Goal: Information Seeking & Learning: Learn about a topic

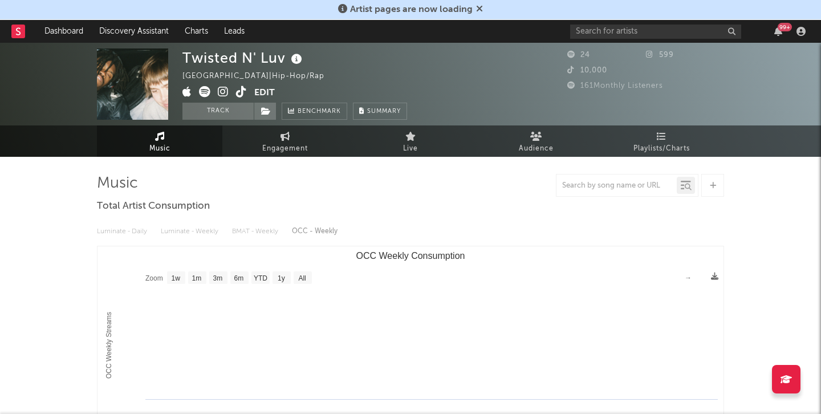
select select "1w"
click at [674, 26] on input "text" at bounding box center [655, 32] width 171 height 14
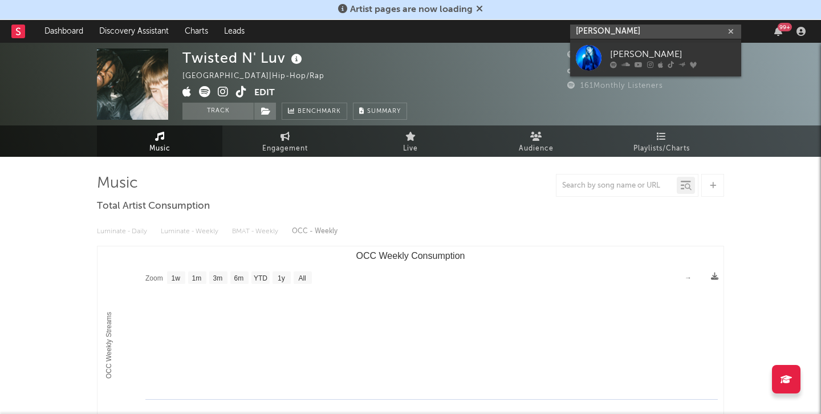
type input "ella boh"
click at [615, 56] on div "Ella Boh" at bounding box center [672, 54] width 125 height 14
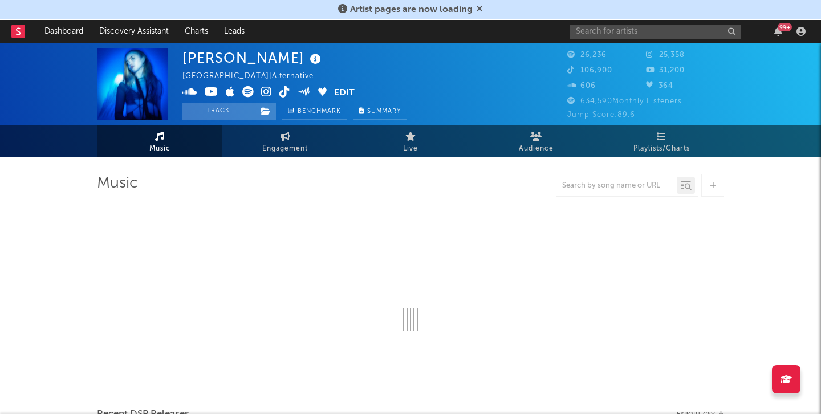
select select "6m"
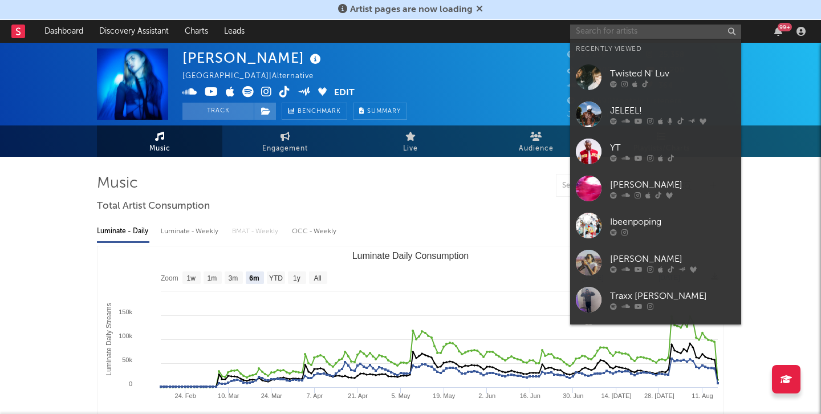
click at [637, 30] on input "text" at bounding box center [655, 32] width 171 height 14
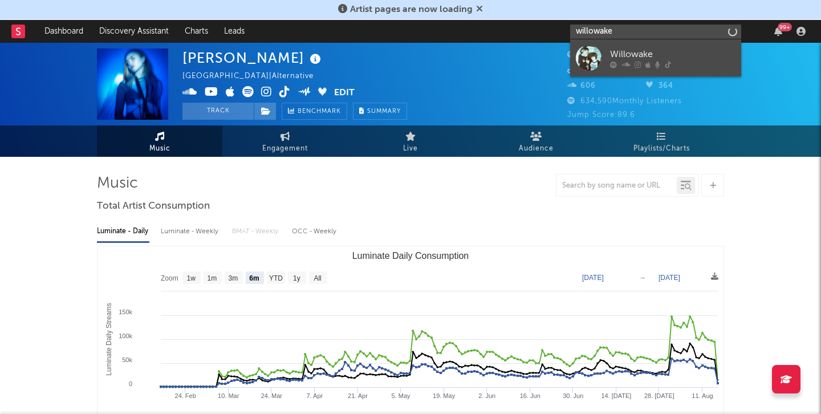
type input "willowake"
click at [590, 50] on div at bounding box center [589, 58] width 26 height 26
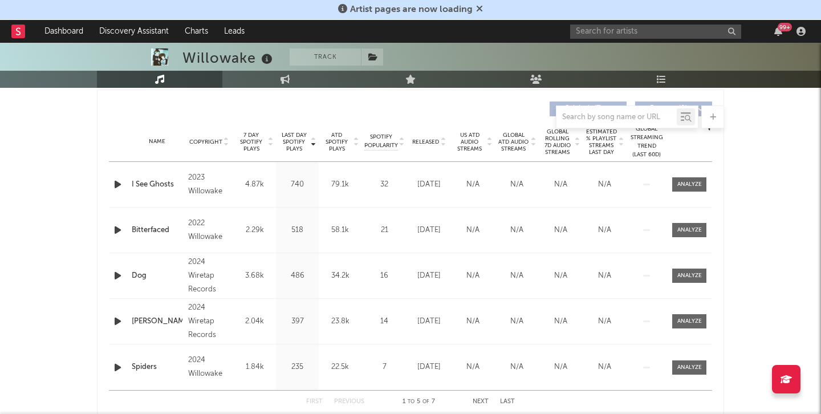
select select "1w"
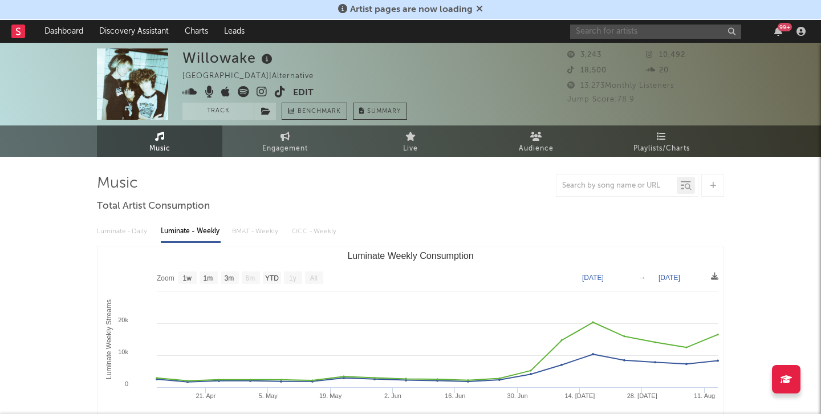
click at [615, 34] on input "text" at bounding box center [655, 32] width 171 height 14
type input "bryant barnes"
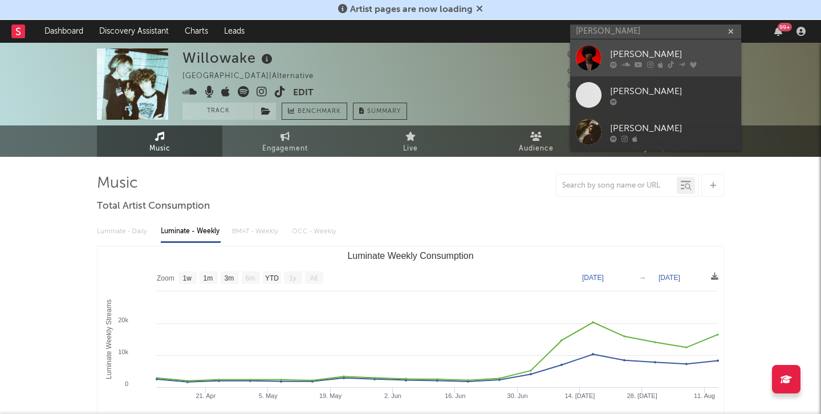
click at [610, 52] on div "[PERSON_NAME]" at bounding box center [672, 54] width 125 height 14
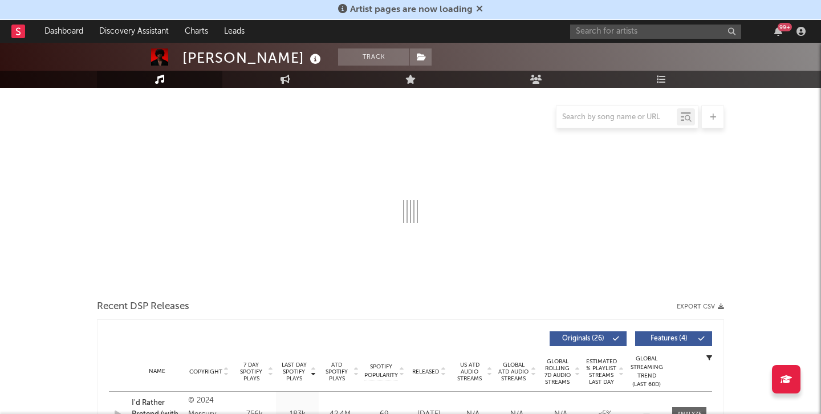
scroll to position [104, 0]
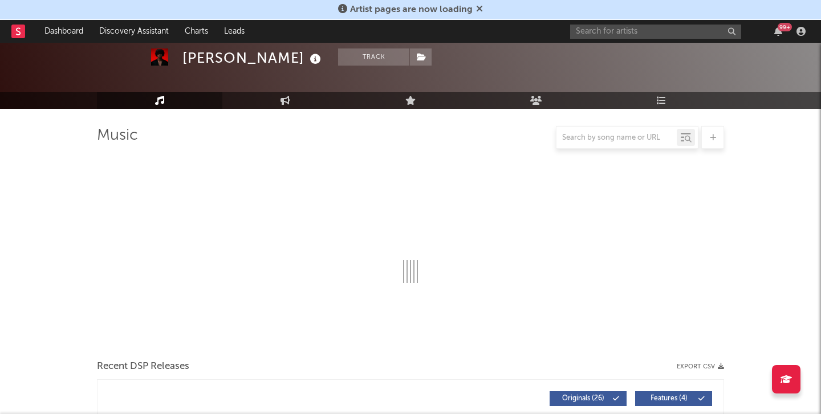
select select "6m"
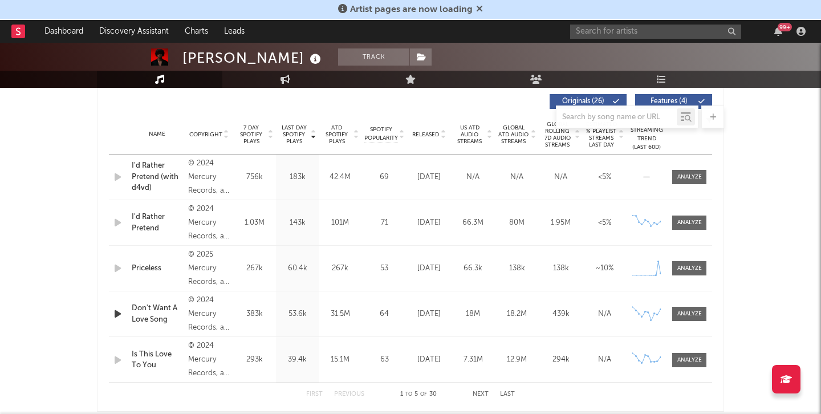
scroll to position [124, 0]
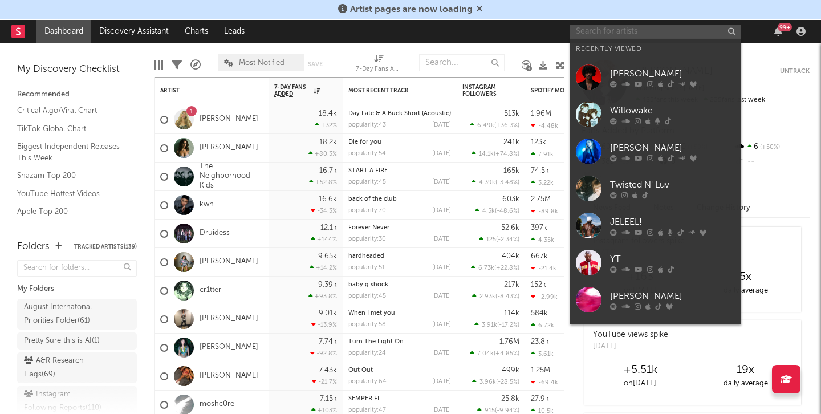
click at [663, 26] on input "text" at bounding box center [655, 32] width 171 height 14
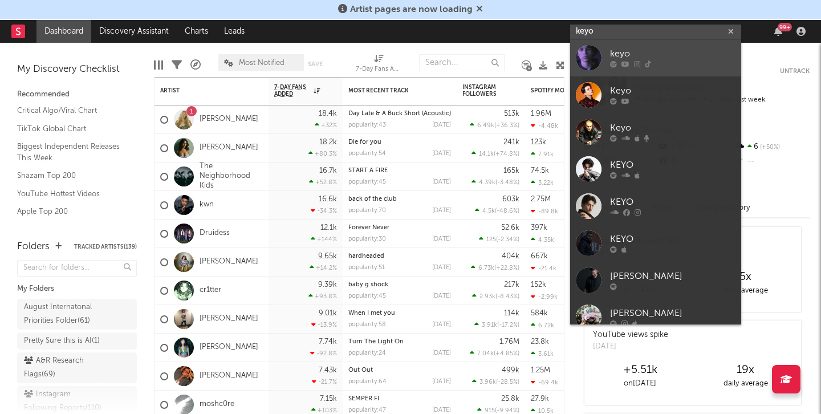
type input "keyo"
click at [653, 45] on link "keyo" at bounding box center [655, 57] width 171 height 37
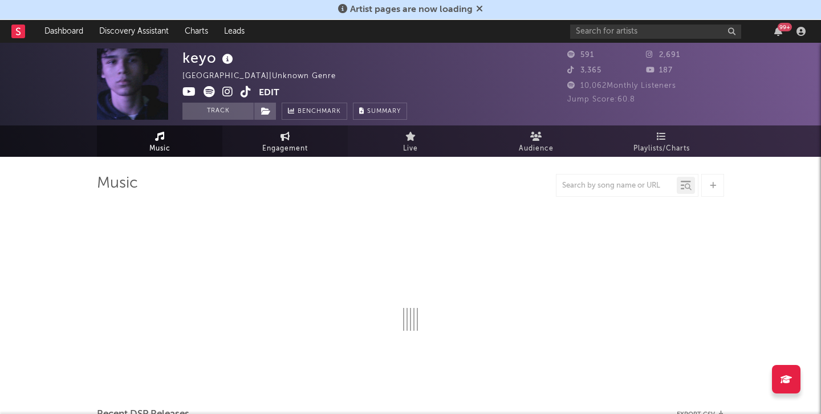
select select "1w"
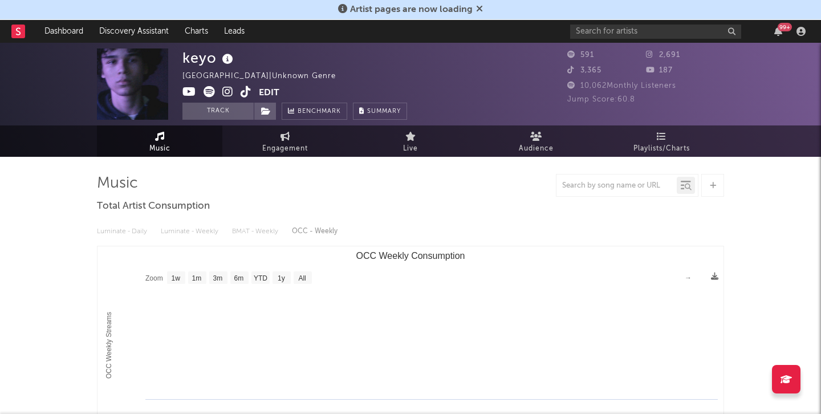
click at [241, 91] on icon at bounding box center [246, 91] width 11 height 11
click at [226, 92] on icon at bounding box center [227, 91] width 11 height 11
click at [650, 23] on div "99 +" at bounding box center [690, 31] width 240 height 23
click at [644, 33] on input "text" at bounding box center [655, 32] width 171 height 14
type input "imsiyahxo"
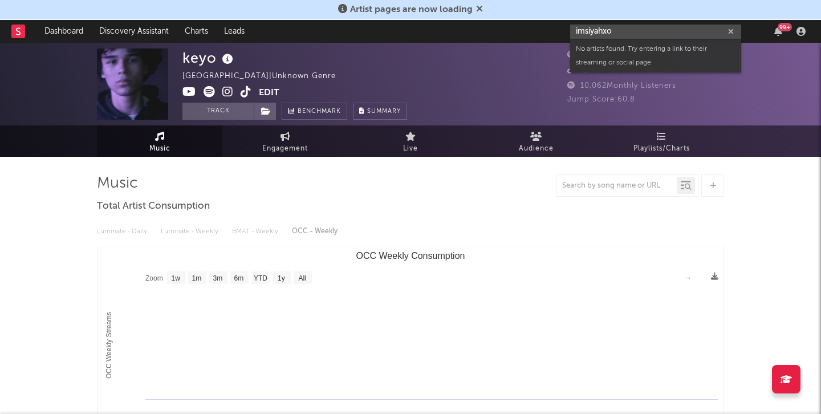
drag, startPoint x: 623, startPoint y: 33, endPoint x: 554, endPoint y: 33, distance: 69.0
click at [554, 33] on nav "Dashboard Discovery Assistant Charts Leads imsiyahxo 99 +" at bounding box center [410, 31] width 821 height 23
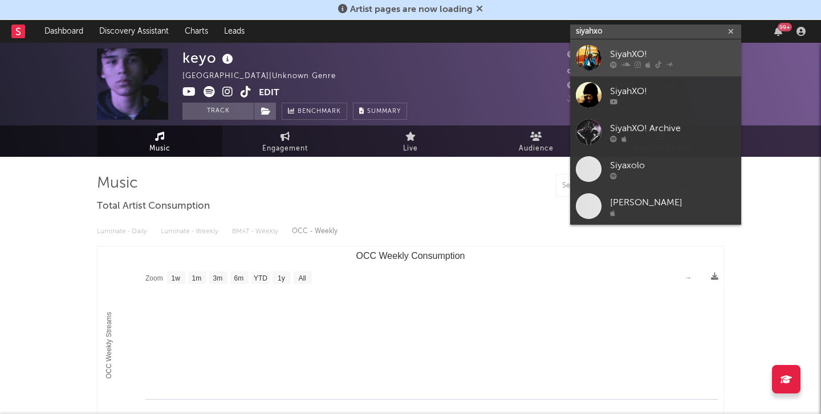
type input "siyahxo"
click at [576, 55] on div at bounding box center [589, 58] width 26 height 26
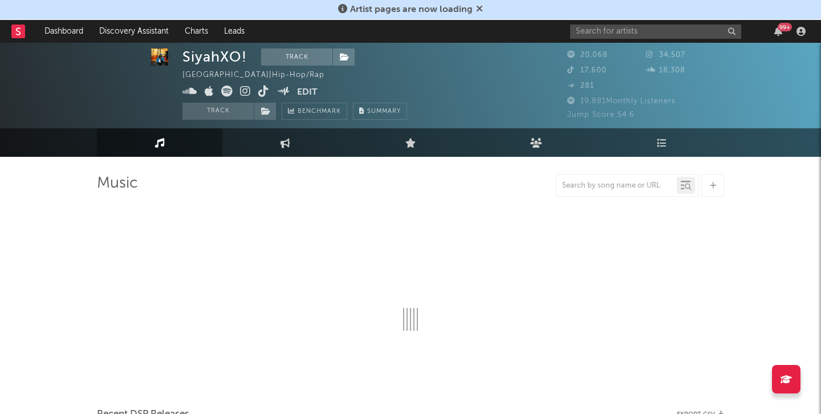
select select "6m"
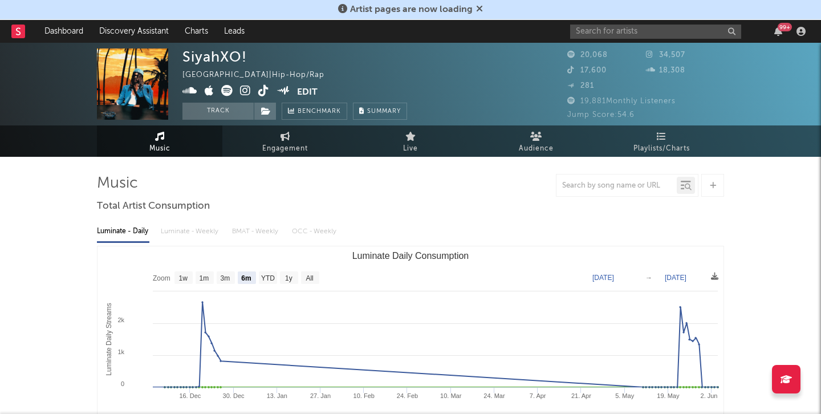
click at [246, 94] on icon at bounding box center [245, 90] width 11 height 11
click at [258, 92] on icon at bounding box center [263, 90] width 11 height 11
click at [629, 28] on input "text" at bounding box center [655, 32] width 171 height 14
type input "turner"
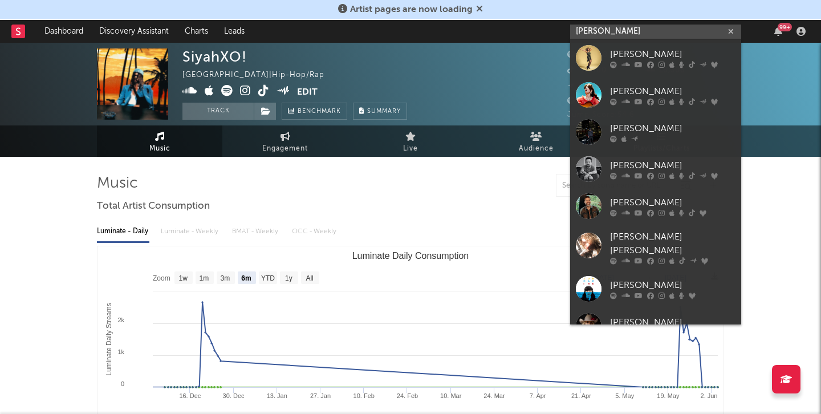
drag, startPoint x: 609, startPoint y: 32, endPoint x: 518, endPoint y: 19, distance: 92.2
click at [524, 22] on nav "Dashboard Discovery Assistant Charts Leads turner 99 +" at bounding box center [410, 31] width 821 height 23
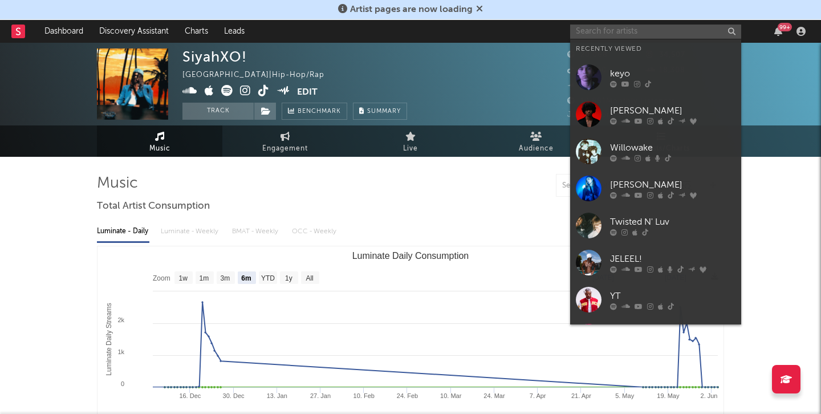
paste input "[URL][DOMAIN_NAME]"
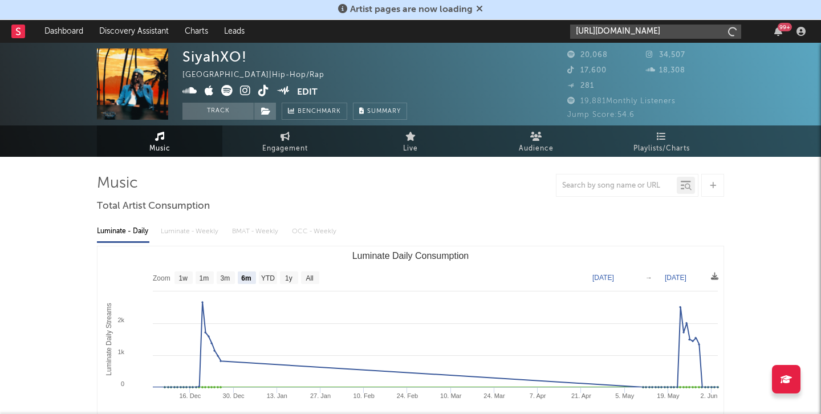
scroll to position [0, 70]
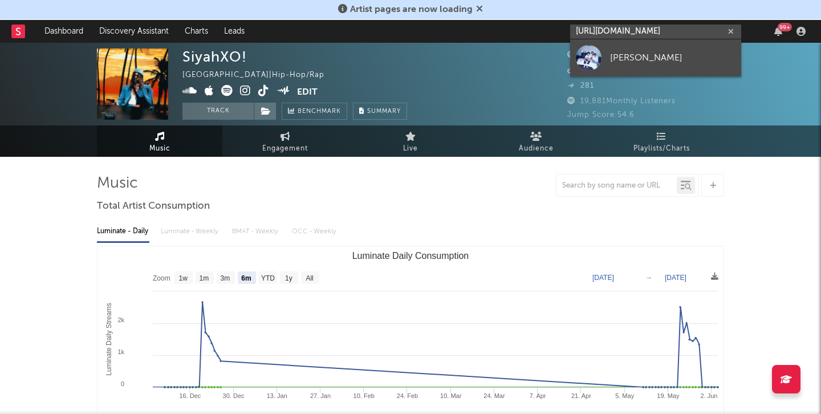
type input "[URL][DOMAIN_NAME]"
click at [600, 60] on div at bounding box center [589, 58] width 26 height 26
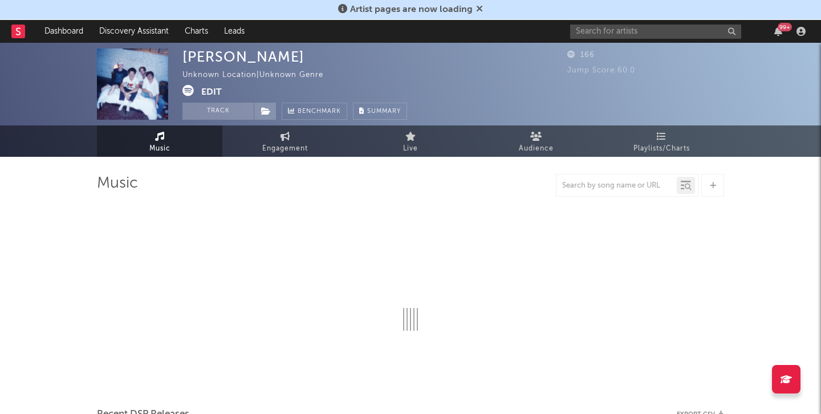
select select "1w"
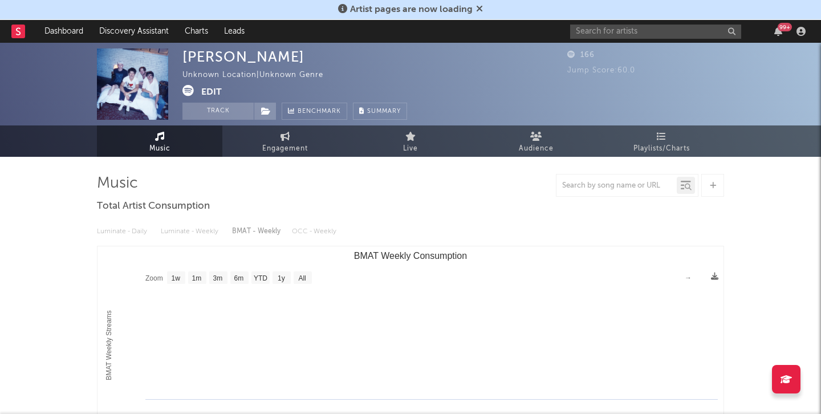
click at [213, 80] on div "Unknown Location | Unknown Genre" at bounding box center [260, 75] width 154 height 14
click at [213, 94] on button "Edit" at bounding box center [211, 92] width 21 height 14
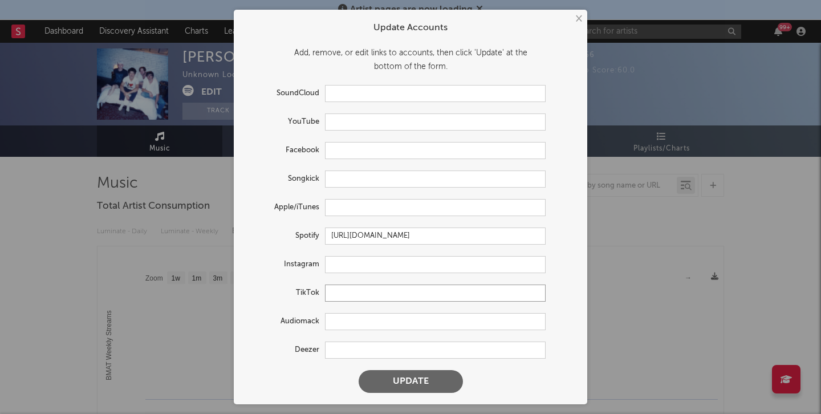
click at [351, 293] on input "text" at bounding box center [435, 293] width 221 height 17
paste input "[URL][DOMAIN_NAME]"
type input "[URL][DOMAIN_NAME]"
click at [359, 370] on button "Update" at bounding box center [411, 381] width 104 height 23
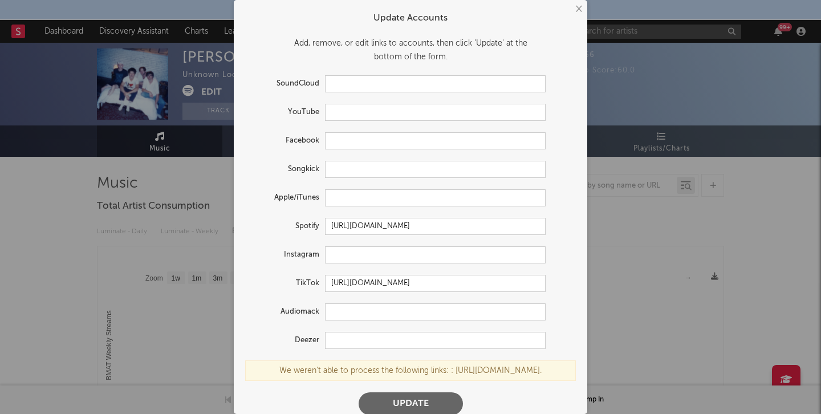
click at [431, 407] on button "Update" at bounding box center [411, 403] width 104 height 23
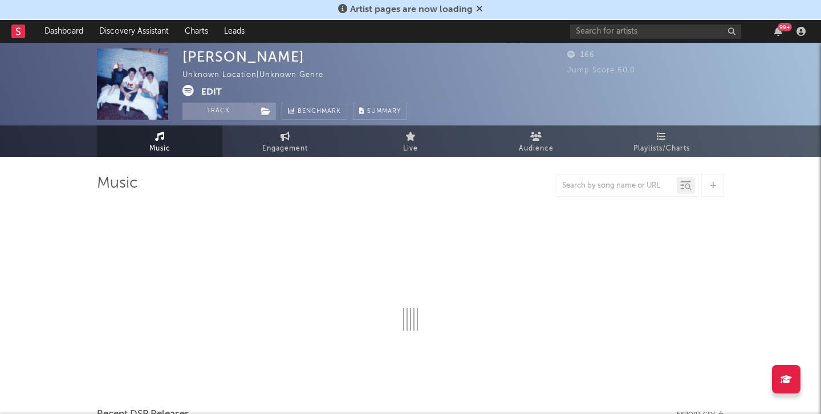
select select "1w"
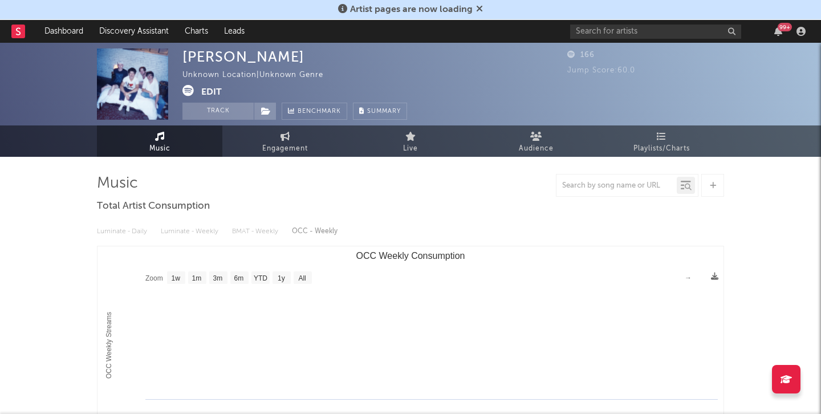
click at [208, 91] on button "Edit" at bounding box center [211, 92] width 21 height 14
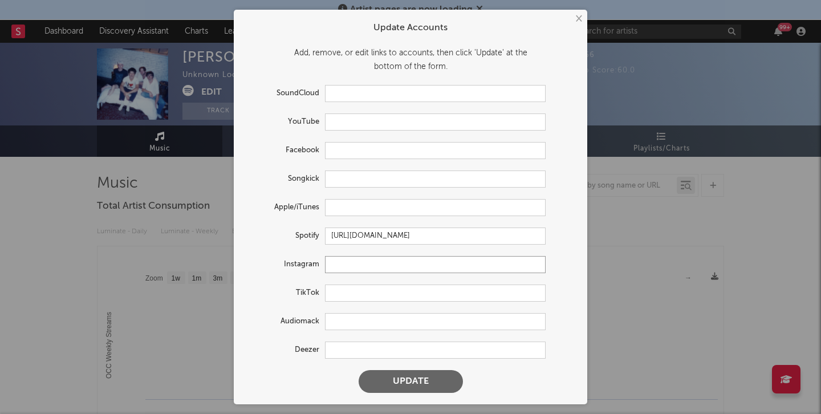
click at [354, 269] on input "text" at bounding box center [435, 264] width 221 height 17
paste input "[URL][DOMAIN_NAME]"
type input "[URL][DOMAIN_NAME]"
click at [359, 370] on button "Update" at bounding box center [411, 381] width 104 height 23
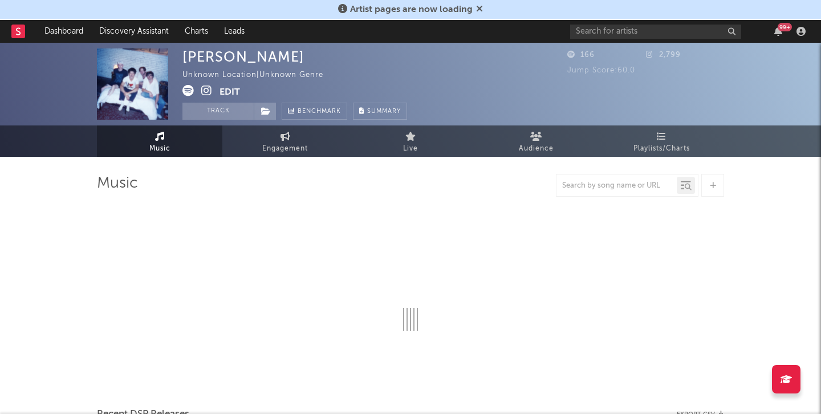
select select "1w"
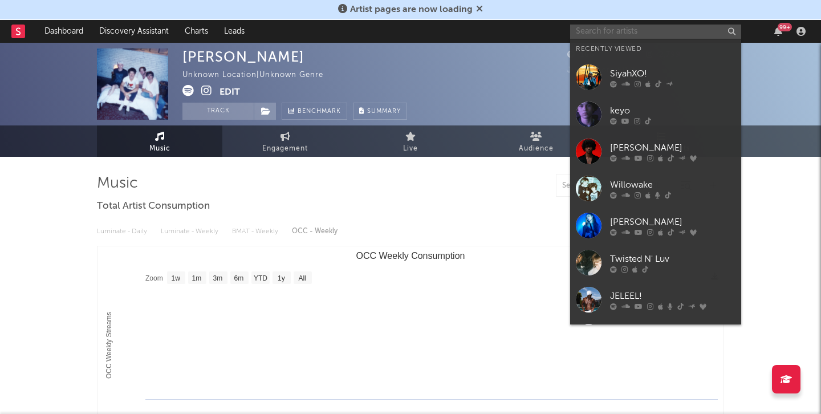
click at [640, 31] on input "text" at bounding box center [655, 32] width 171 height 14
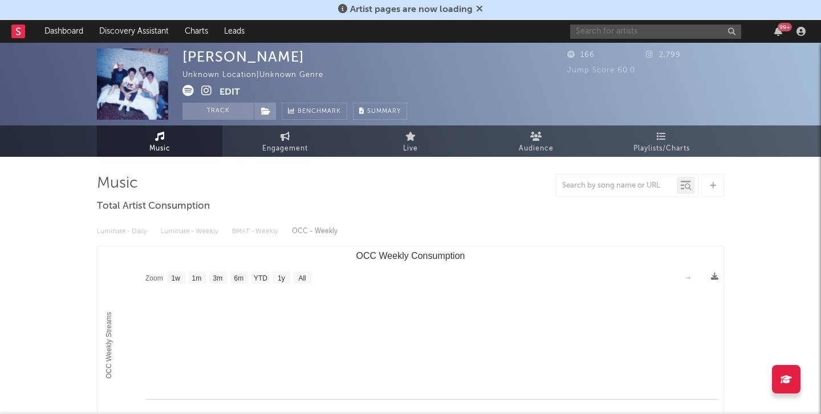
click at [234, 95] on button "Edit" at bounding box center [230, 92] width 21 height 14
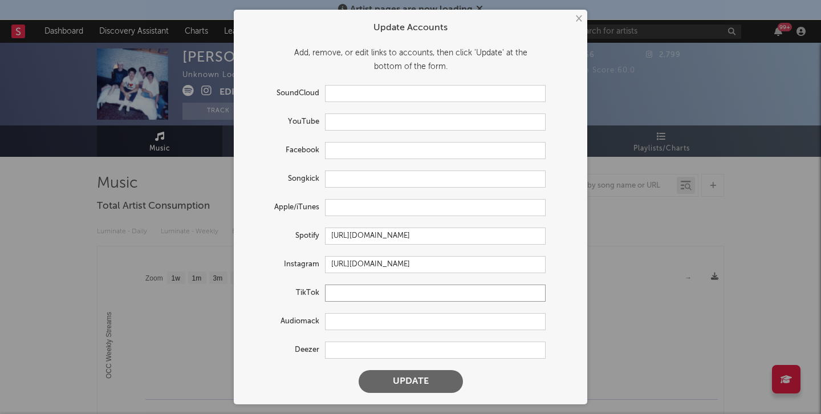
click at [349, 291] on input "text" at bounding box center [435, 293] width 221 height 17
paste input "[URL][EMAIL_ADDRESS][DOMAIN_NAME][PERSON_NAME][DOMAIN_NAME]"
click at [404, 376] on button "Update" at bounding box center [411, 381] width 104 height 23
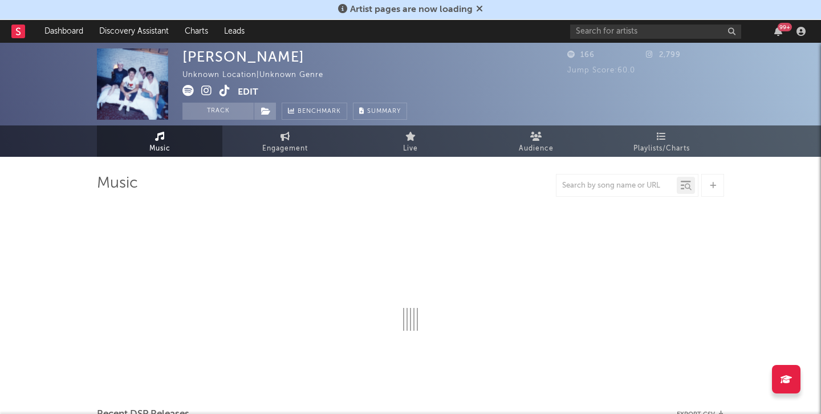
type input "[URL][DOMAIN_NAME]"
select select "1w"
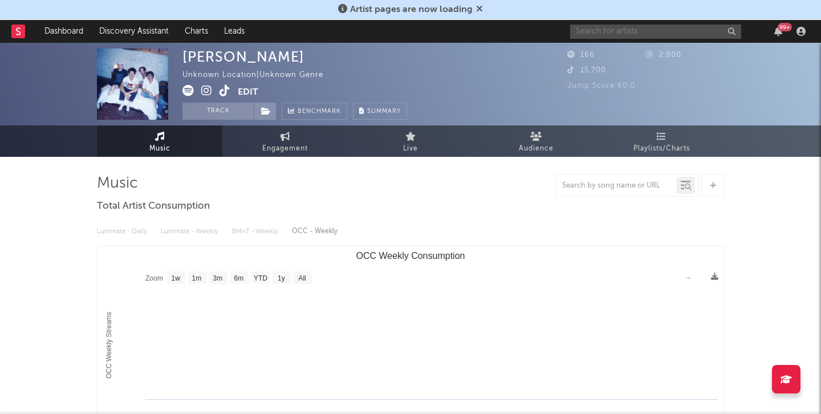
click at [612, 31] on input "text" at bounding box center [655, 32] width 171 height 14
click at [691, 67] on div "166 2,800 15,700" at bounding box center [646, 63] width 157 height 31
click at [654, 27] on input "y200kay" at bounding box center [655, 32] width 171 height 14
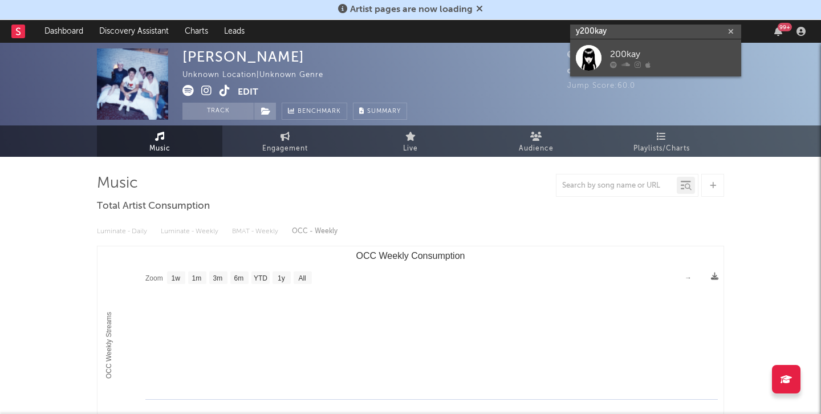
type input "y200kay"
click at [647, 50] on div "200kay" at bounding box center [672, 54] width 125 height 14
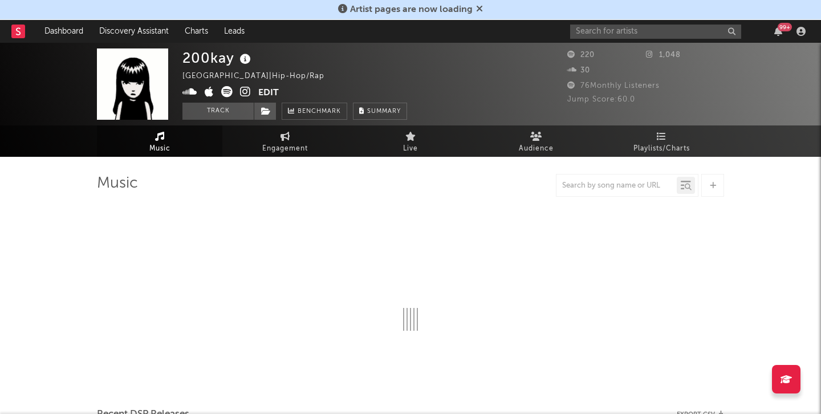
select select "1w"
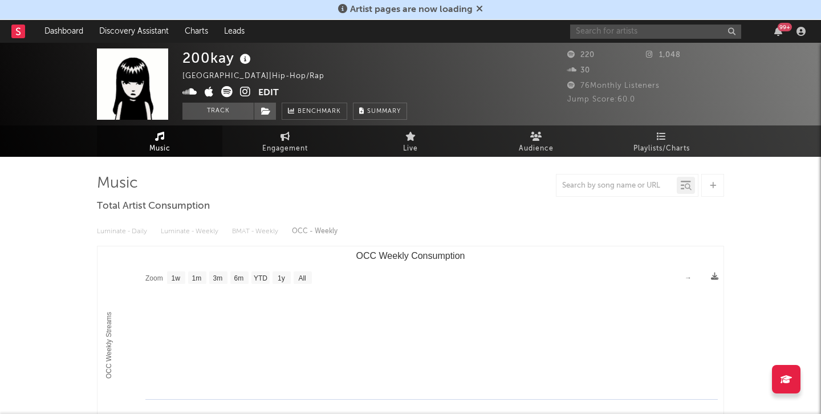
click at [623, 37] on input "text" at bounding box center [655, 32] width 171 height 14
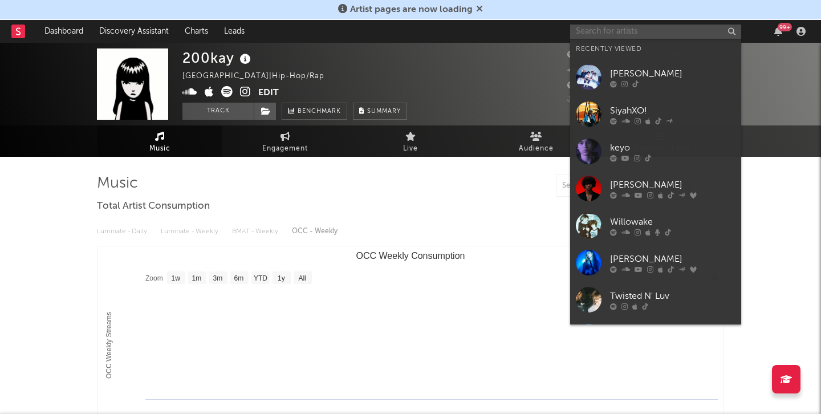
paste input "[URL][DOMAIN_NAME]"
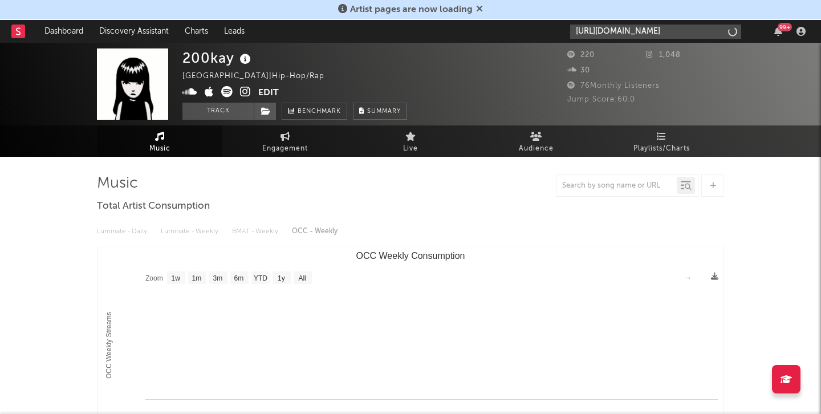
scroll to position [0, 589]
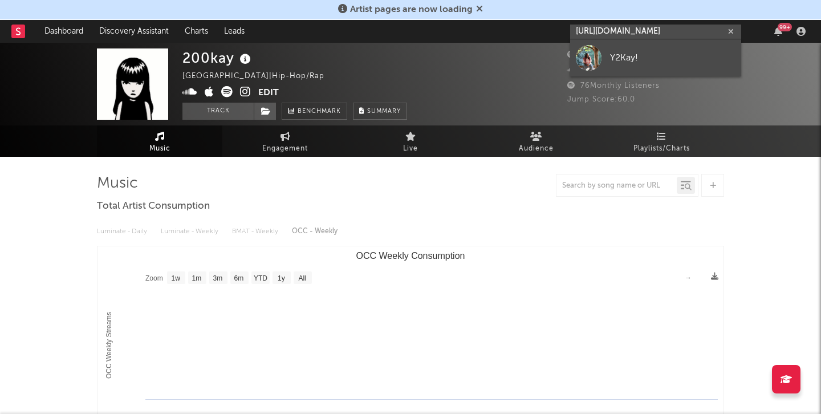
type input "[URL][DOMAIN_NAME]"
click at [616, 51] on div "Y2Kay!" at bounding box center [672, 58] width 125 height 14
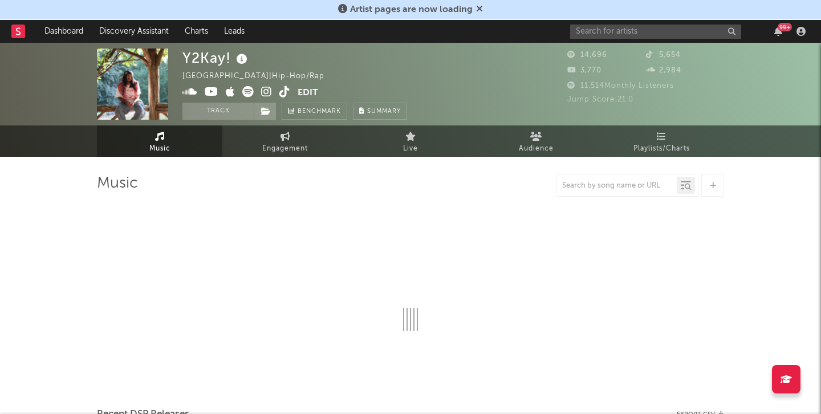
select select "6m"
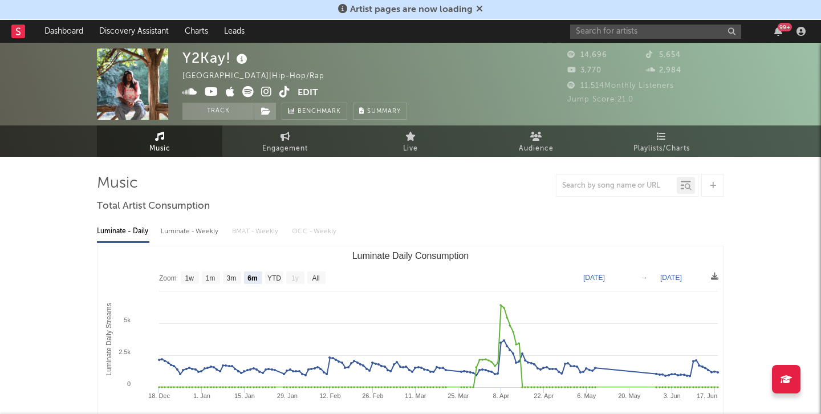
click at [282, 89] on icon at bounding box center [285, 91] width 11 height 11
click at [481, 218] on div "Luminate - Daily Luminate - Weekly BMAT - Weekly OCC - Weekly Zoom 1w 1m 3m 6m …" at bounding box center [410, 347] width 627 height 262
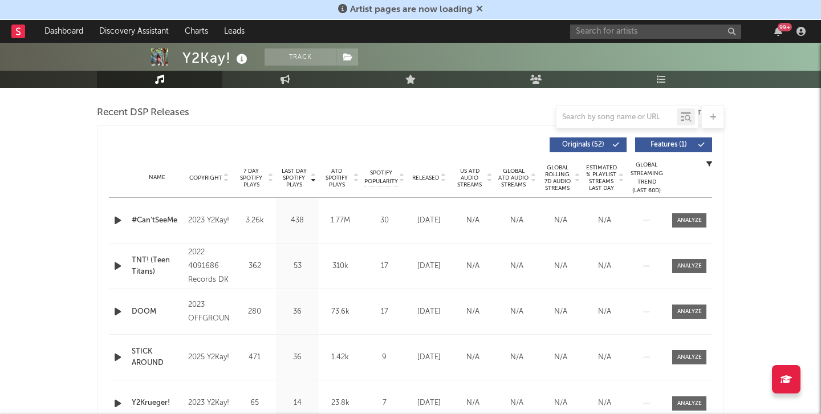
scroll to position [388, 0]
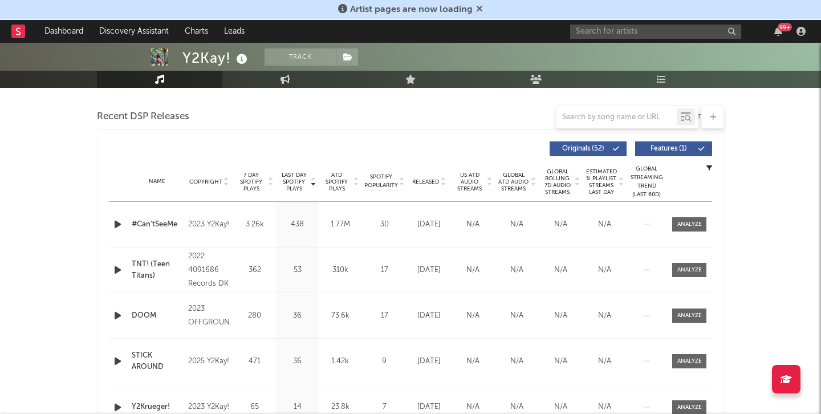
click at [251, 187] on span "7 Day Spotify Plays" at bounding box center [251, 182] width 30 height 21
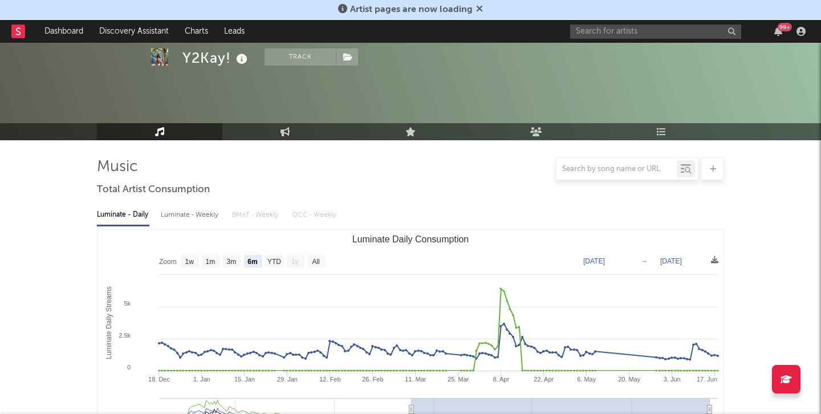
scroll to position [0, 0]
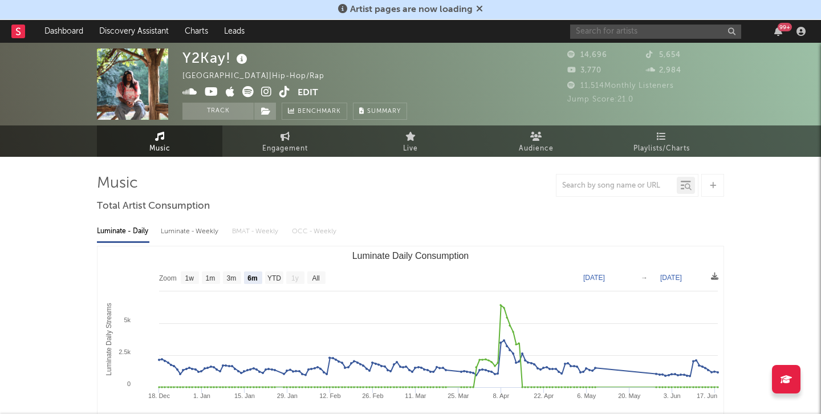
click at [646, 34] on input "text" at bounding box center [655, 32] width 171 height 14
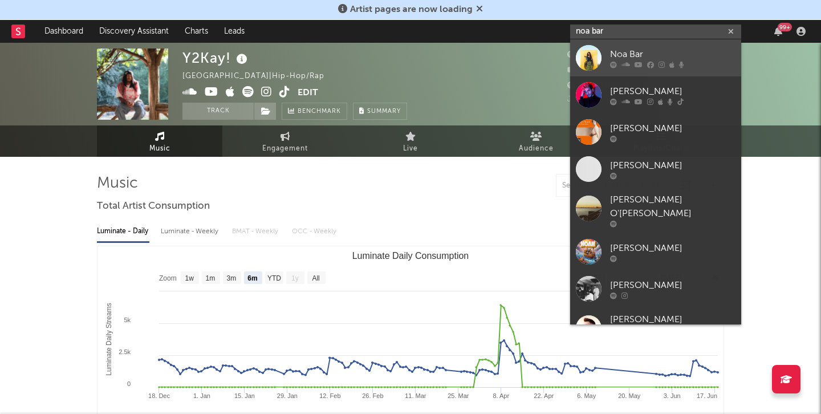
type input "noa bar"
click at [597, 62] on div at bounding box center [589, 58] width 26 height 26
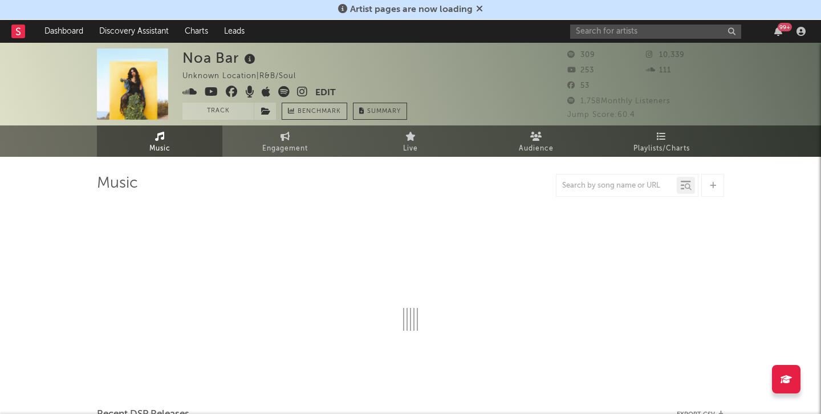
select select "1w"
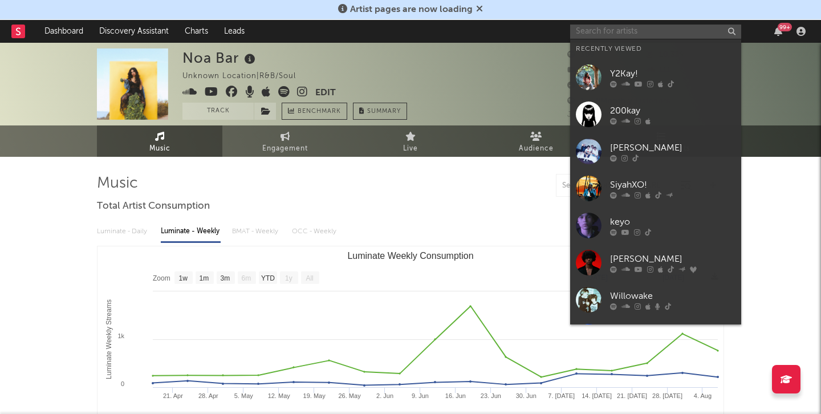
click at [639, 33] on input "text" at bounding box center [655, 32] width 171 height 14
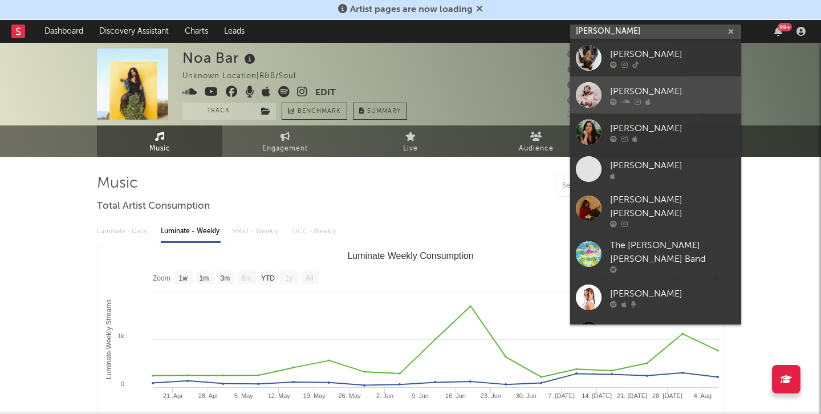
type input "[PERSON_NAME]"
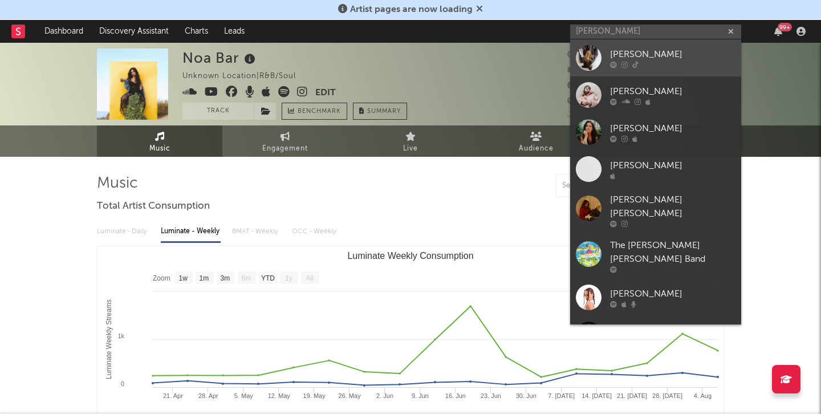
click at [671, 62] on div at bounding box center [672, 64] width 125 height 7
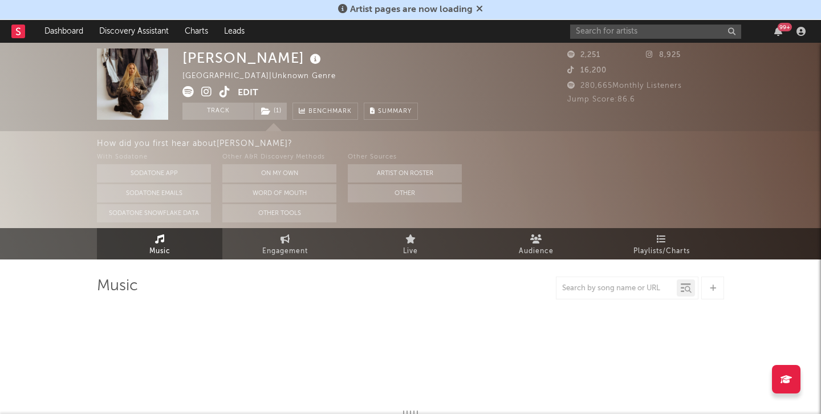
select select "1w"
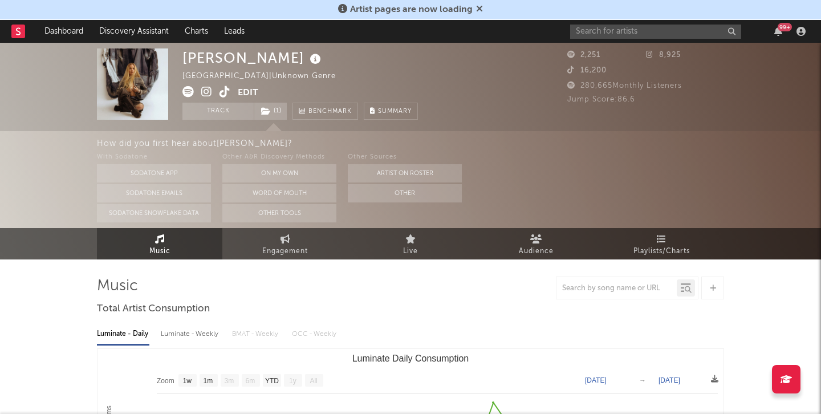
click at [224, 90] on icon at bounding box center [225, 91] width 11 height 11
click at [611, 33] on input "text" at bounding box center [655, 32] width 171 height 14
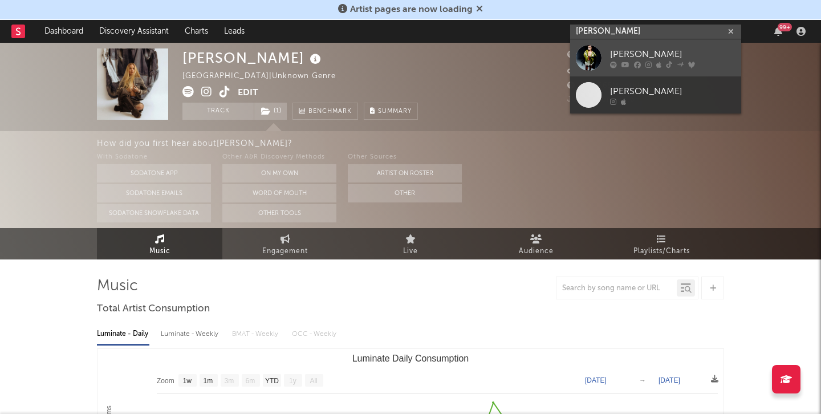
type input "[PERSON_NAME]"
click at [590, 51] on div at bounding box center [589, 58] width 26 height 26
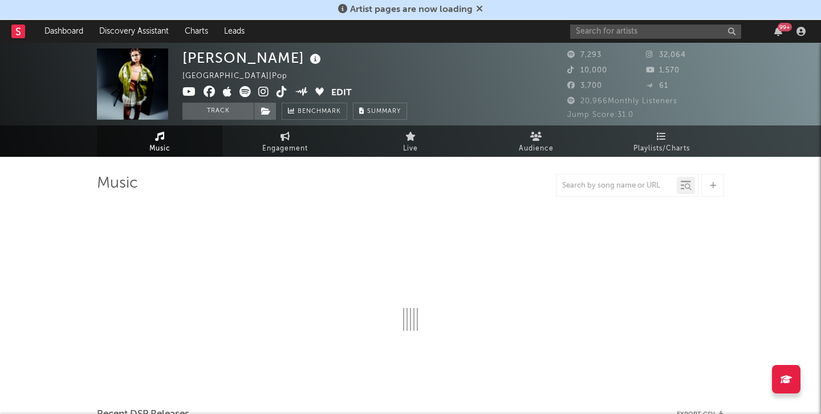
select select "6m"
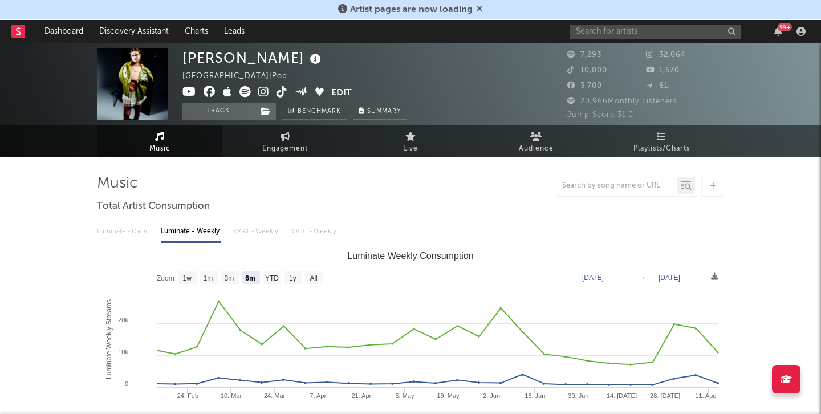
click at [265, 89] on icon at bounding box center [263, 91] width 11 height 11
click at [279, 98] on link at bounding box center [282, 92] width 11 height 11
click at [600, 34] on input "text" at bounding box center [655, 32] width 171 height 14
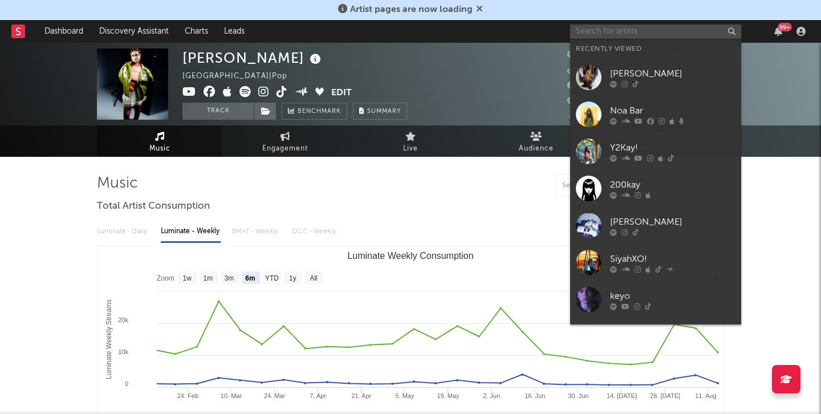
paste input "[URL][DOMAIN_NAME]"
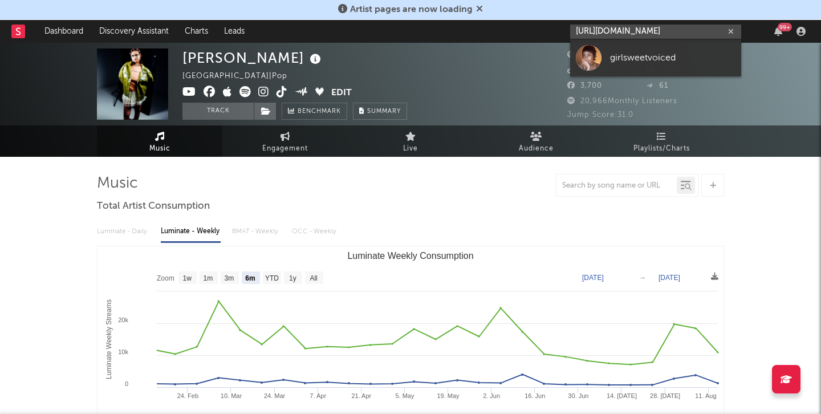
type input "[URL][DOMAIN_NAME]"
click at [591, 67] on div at bounding box center [589, 58] width 26 height 26
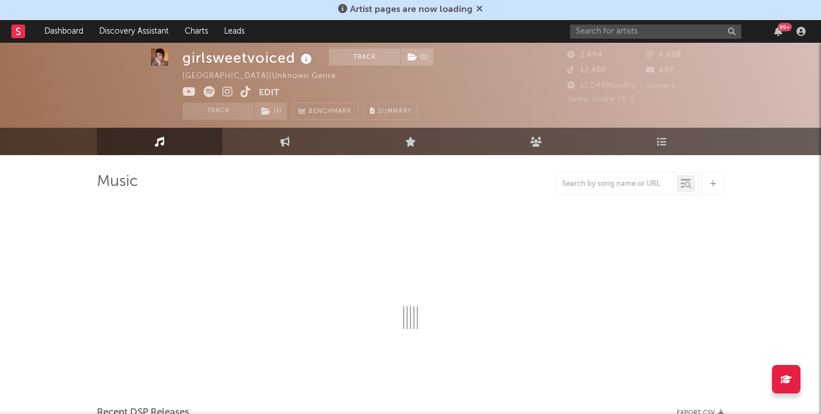
select select "1w"
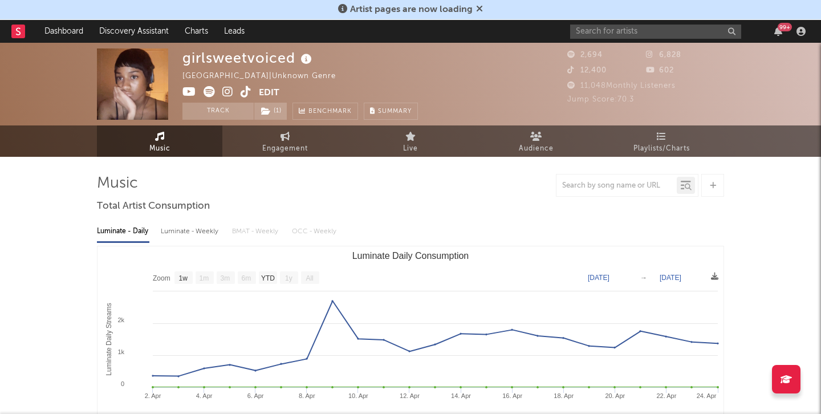
click at [246, 90] on icon at bounding box center [246, 91] width 11 height 11
click at [646, 30] on input "text" at bounding box center [655, 32] width 171 height 14
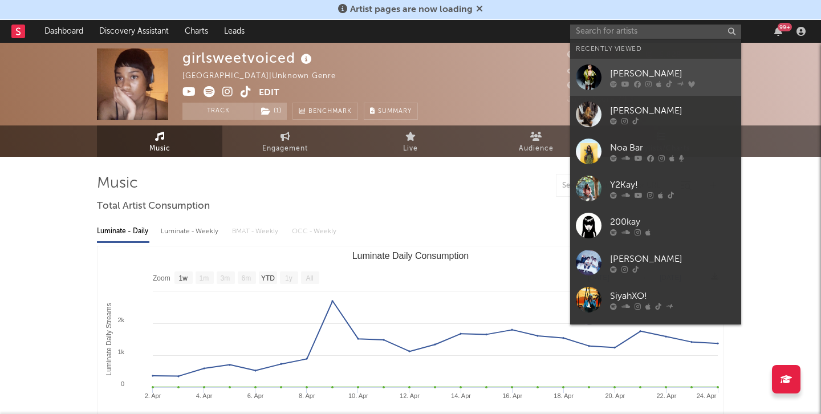
click at [639, 60] on link "[PERSON_NAME]" at bounding box center [655, 77] width 171 height 37
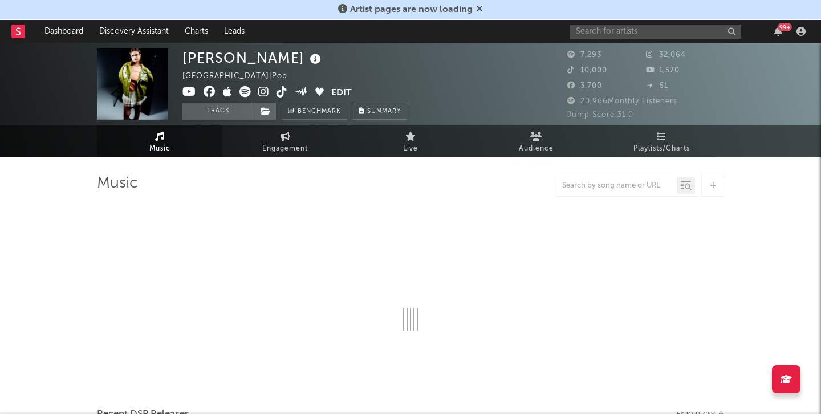
select select "6m"
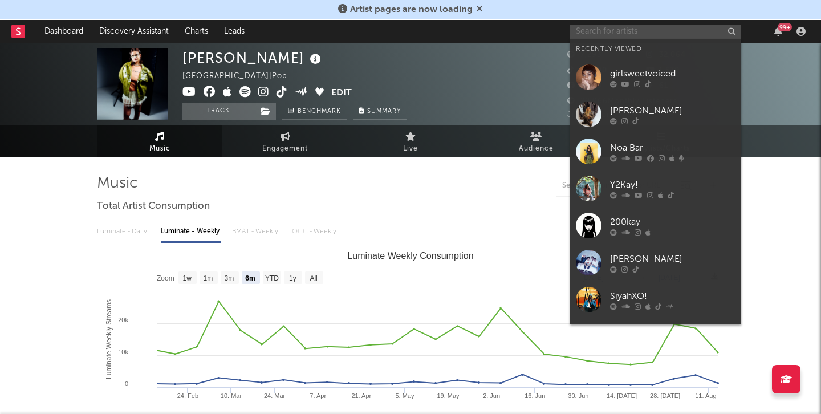
click at [587, 35] on input "text" at bounding box center [655, 32] width 171 height 14
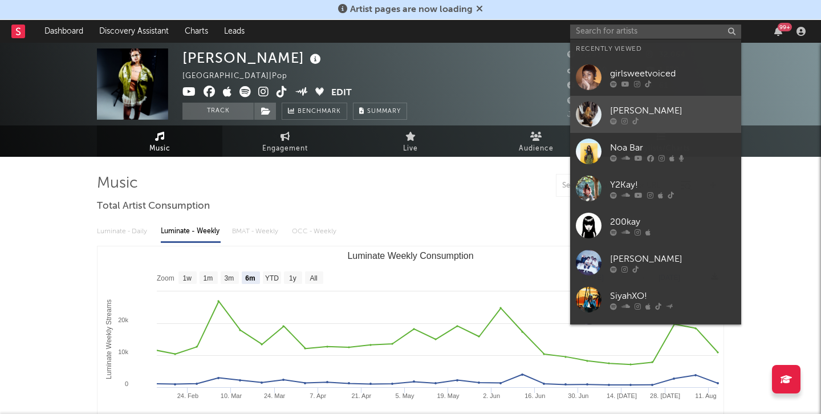
click at [597, 107] on div at bounding box center [589, 115] width 26 height 26
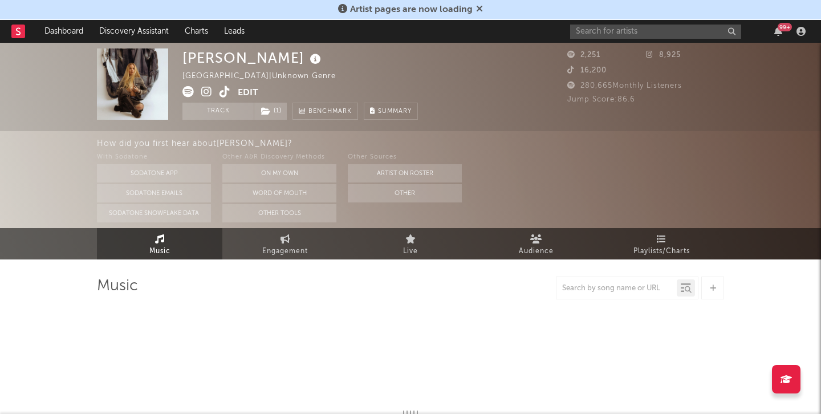
select select "1w"
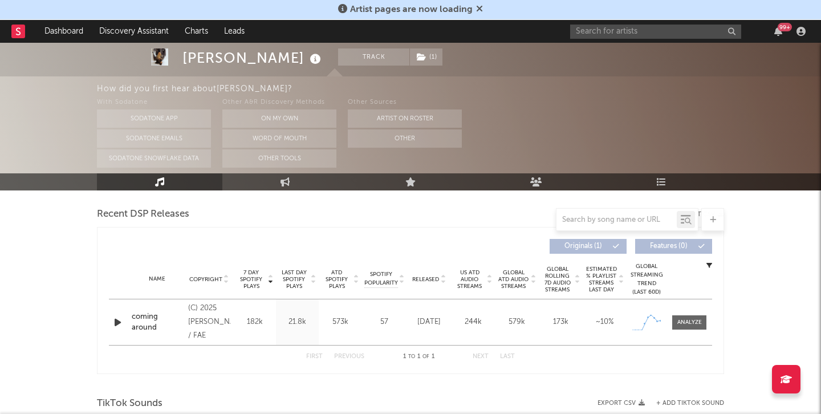
scroll to position [412, 0]
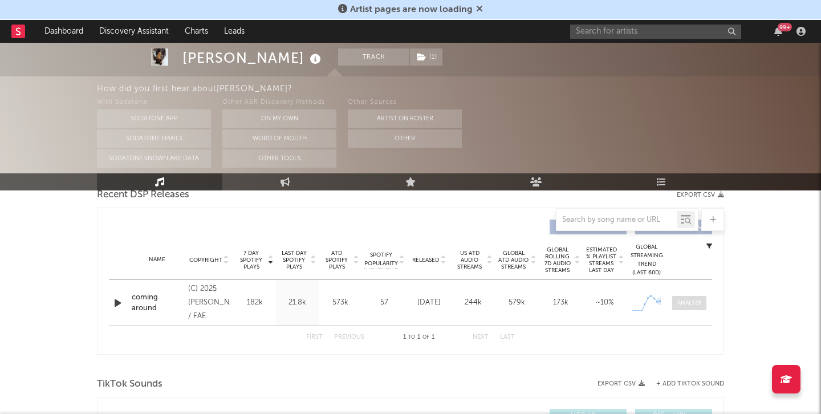
click at [684, 302] on div at bounding box center [690, 303] width 25 height 9
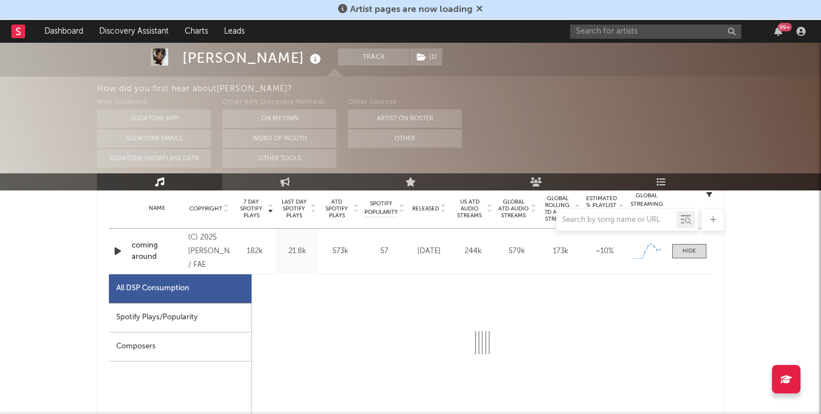
scroll to position [580, 0]
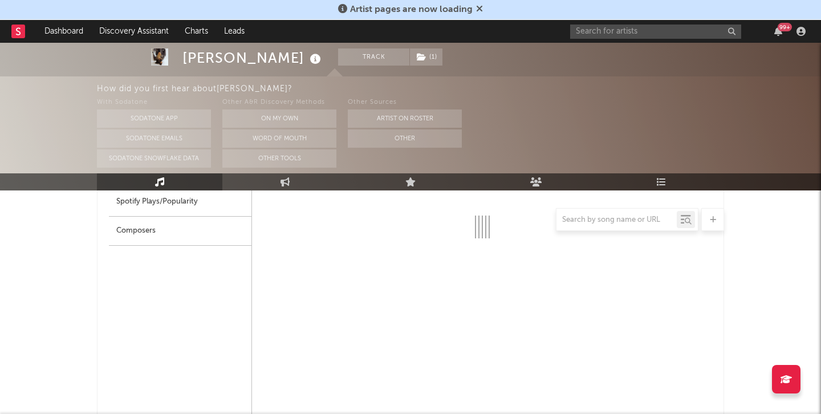
select select "1w"
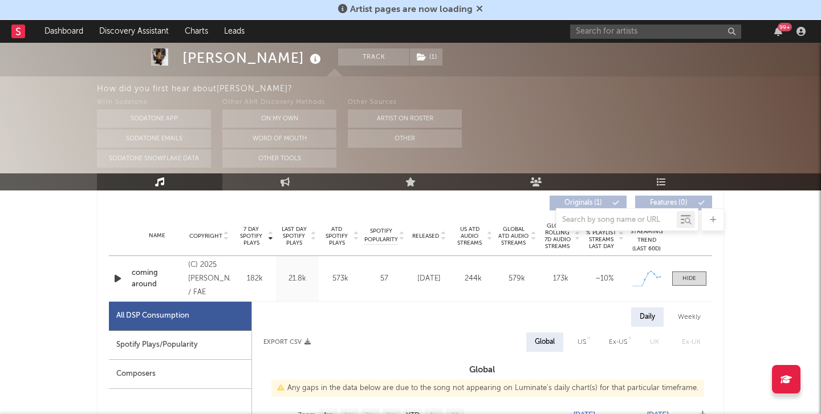
scroll to position [428, 0]
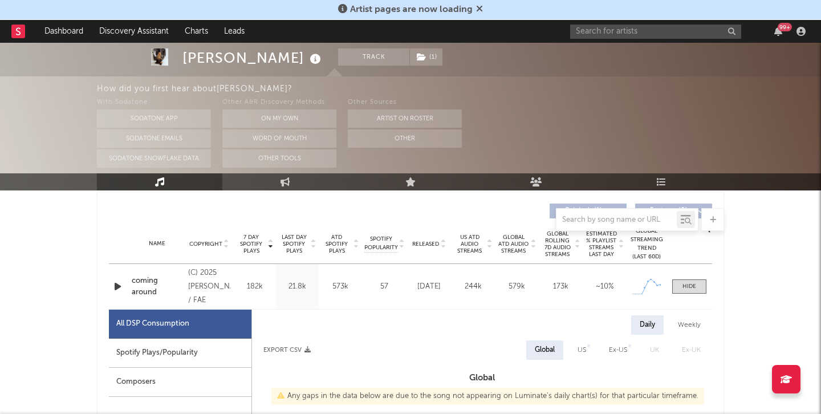
click at [687, 272] on div "Name coming around Copyright (C) 2025 [PERSON_NAME] / FAE Label [PERSON_NAME] /…" at bounding box center [411, 286] width 604 height 45
click at [687, 280] on span at bounding box center [690, 287] width 34 height 14
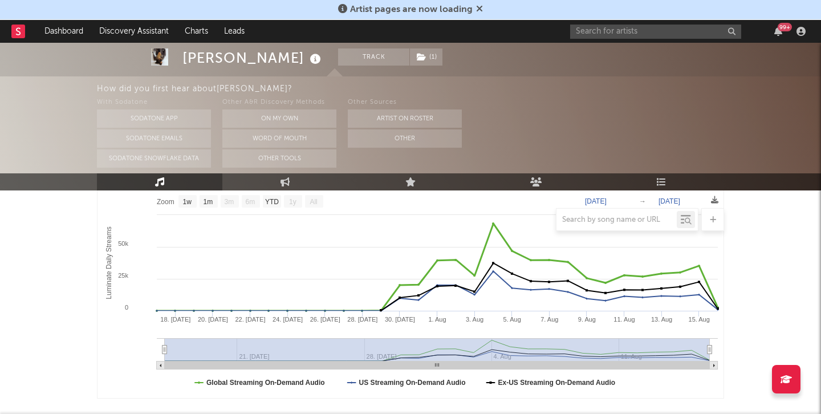
scroll to position [0, 0]
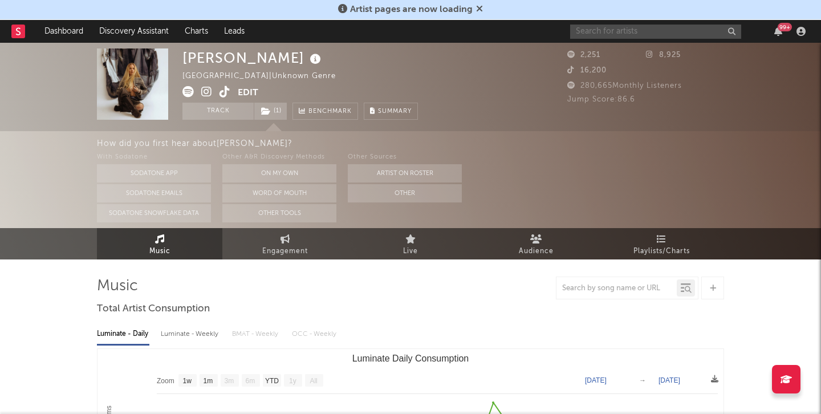
click at [648, 30] on input "text" at bounding box center [655, 32] width 171 height 14
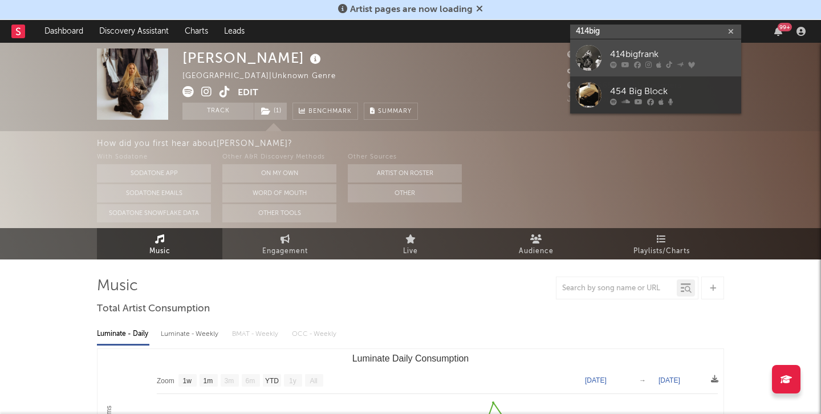
type input "414big"
click at [630, 51] on div "414bigfrank" at bounding box center [672, 54] width 125 height 14
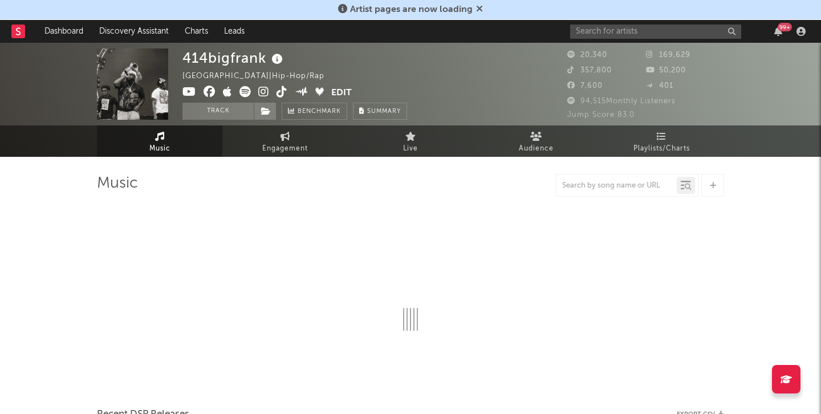
select select "6m"
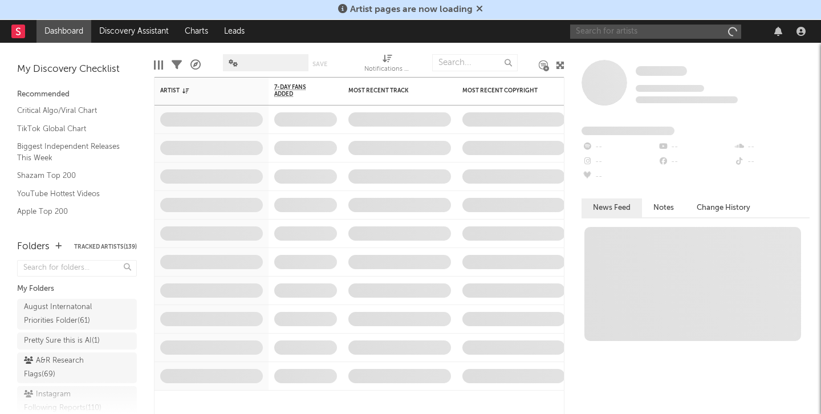
click at [617, 30] on input "text" at bounding box center [655, 32] width 171 height 14
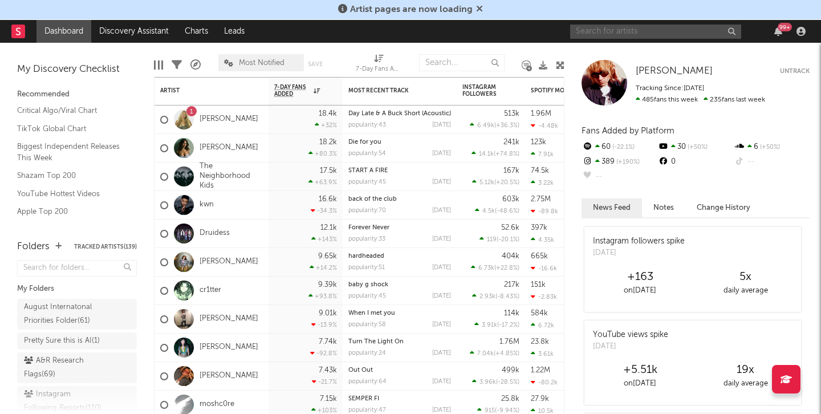
click at [618, 29] on input "text" at bounding box center [655, 32] width 171 height 14
click at [695, 30] on input "text" at bounding box center [655, 32] width 171 height 14
click at [785, 116] on div "Danny Dwyer Danny Dwyer Untrack Tracking Since: January 28, 2025 485 fans this …" at bounding box center [693, 228] width 257 height 371
click at [627, 29] on input "text" at bounding box center [655, 32] width 171 height 14
